Goal: Find specific page/section: Find specific page/section

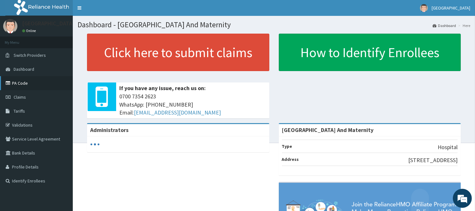
click at [44, 76] on link "PA Code" at bounding box center [36, 83] width 73 height 14
click at [25, 115] on link "Tariffs" at bounding box center [36, 111] width 73 height 14
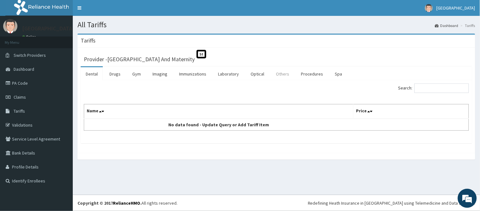
click at [280, 77] on link "Others" at bounding box center [282, 73] width 23 height 13
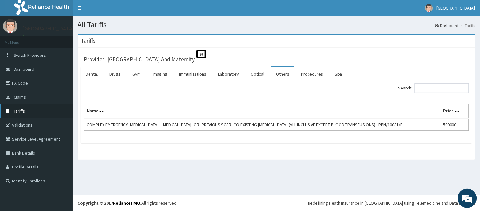
click at [20, 109] on span "Tariffs" at bounding box center [19, 111] width 11 height 6
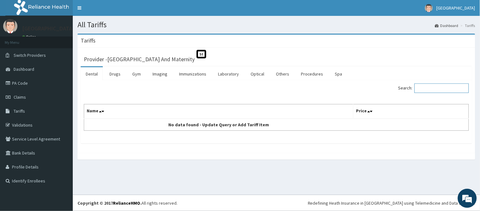
click at [427, 87] on input "Search:" at bounding box center [442, 87] width 54 height 9
type input "comple"
click at [286, 72] on link "Others" at bounding box center [282, 73] width 23 height 13
